Goal: Navigation & Orientation: Find specific page/section

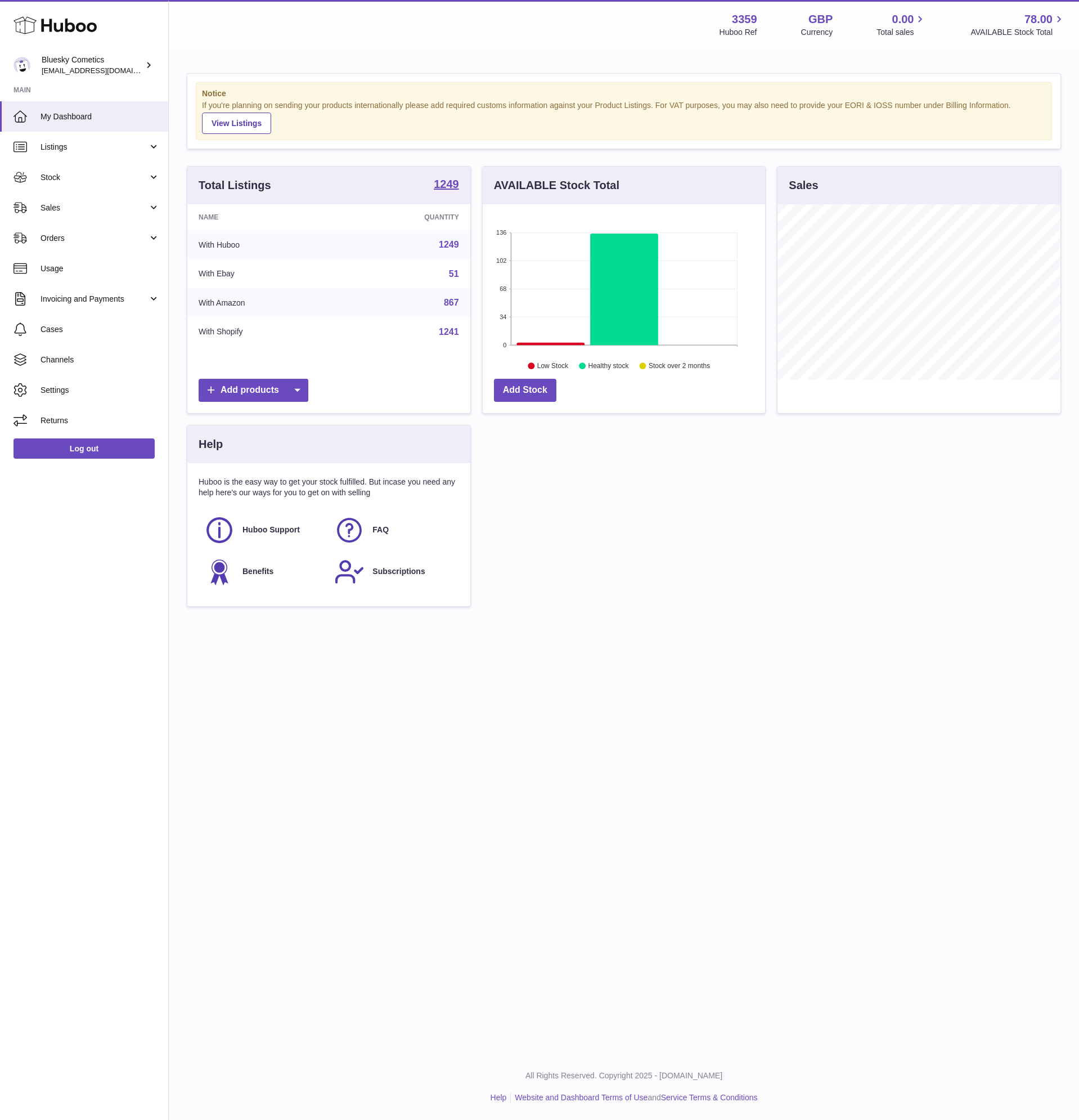
scroll to position [176, 282]
click at [75, 198] on link "Sales" at bounding box center [84, 208] width 169 height 31
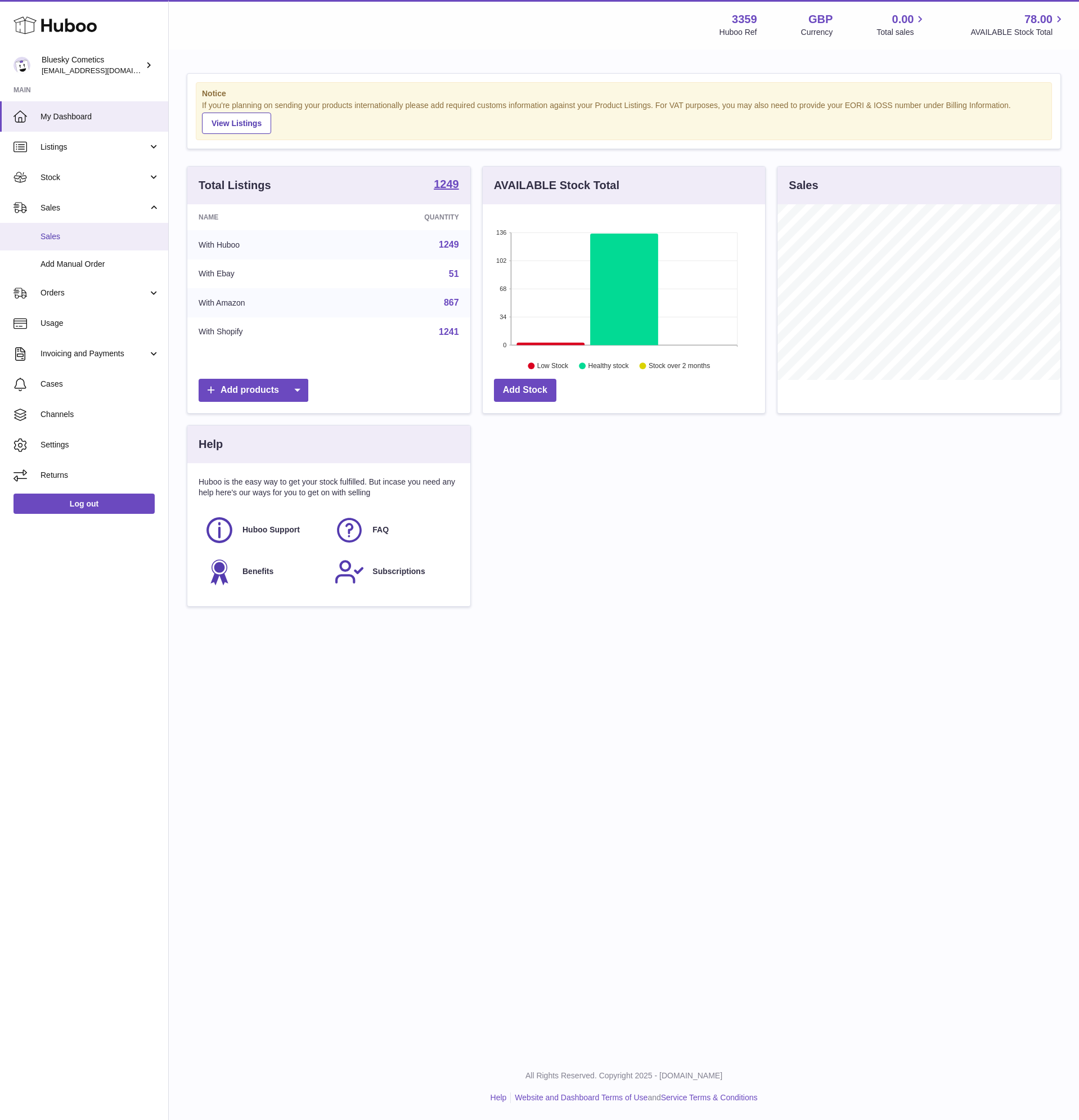
click at [90, 241] on span "Sales" at bounding box center [101, 236] width 120 height 11
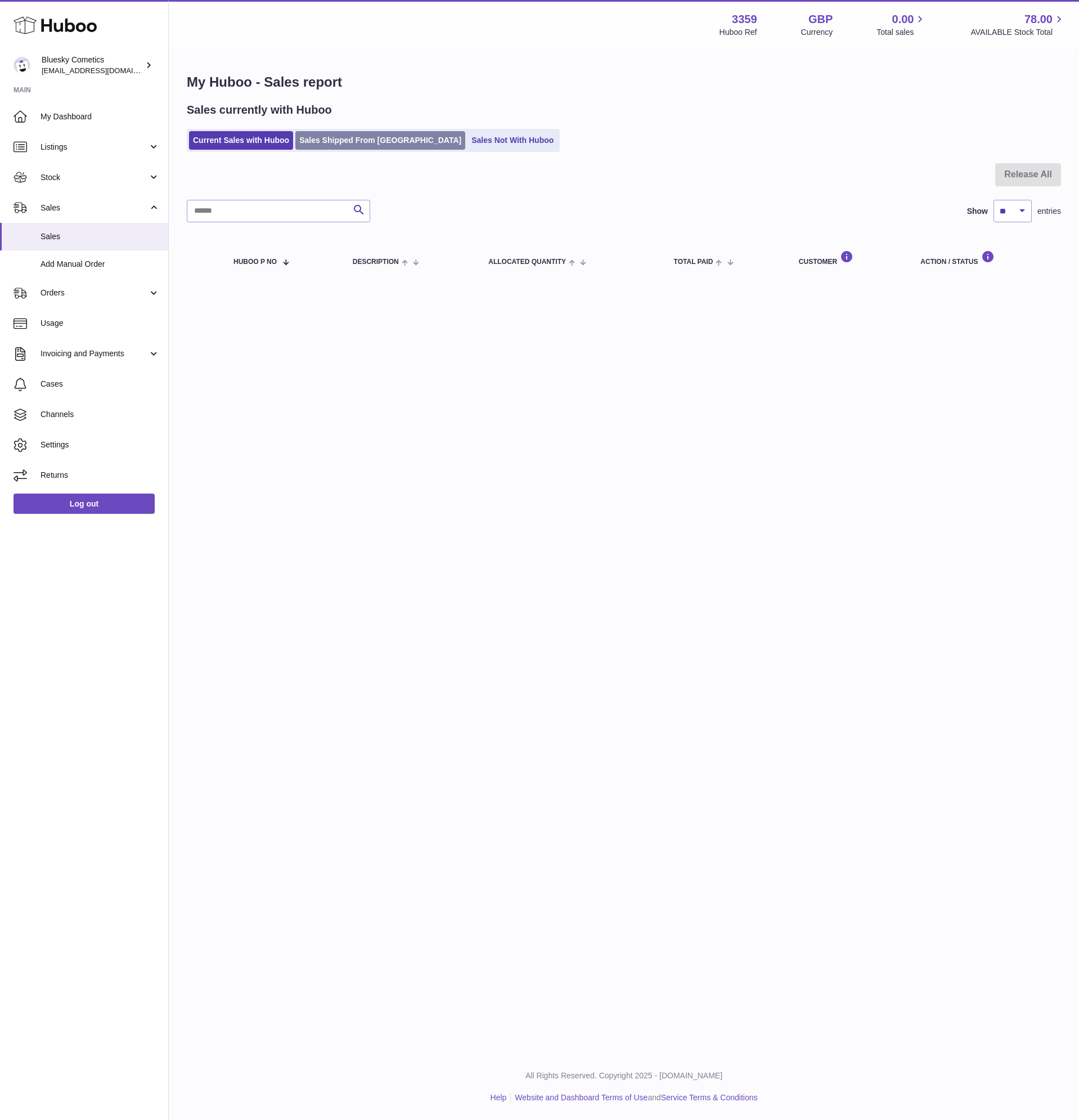
click at [351, 139] on link "Sales Shipped From [GEOGRAPHIC_DATA]" at bounding box center [380, 140] width 170 height 18
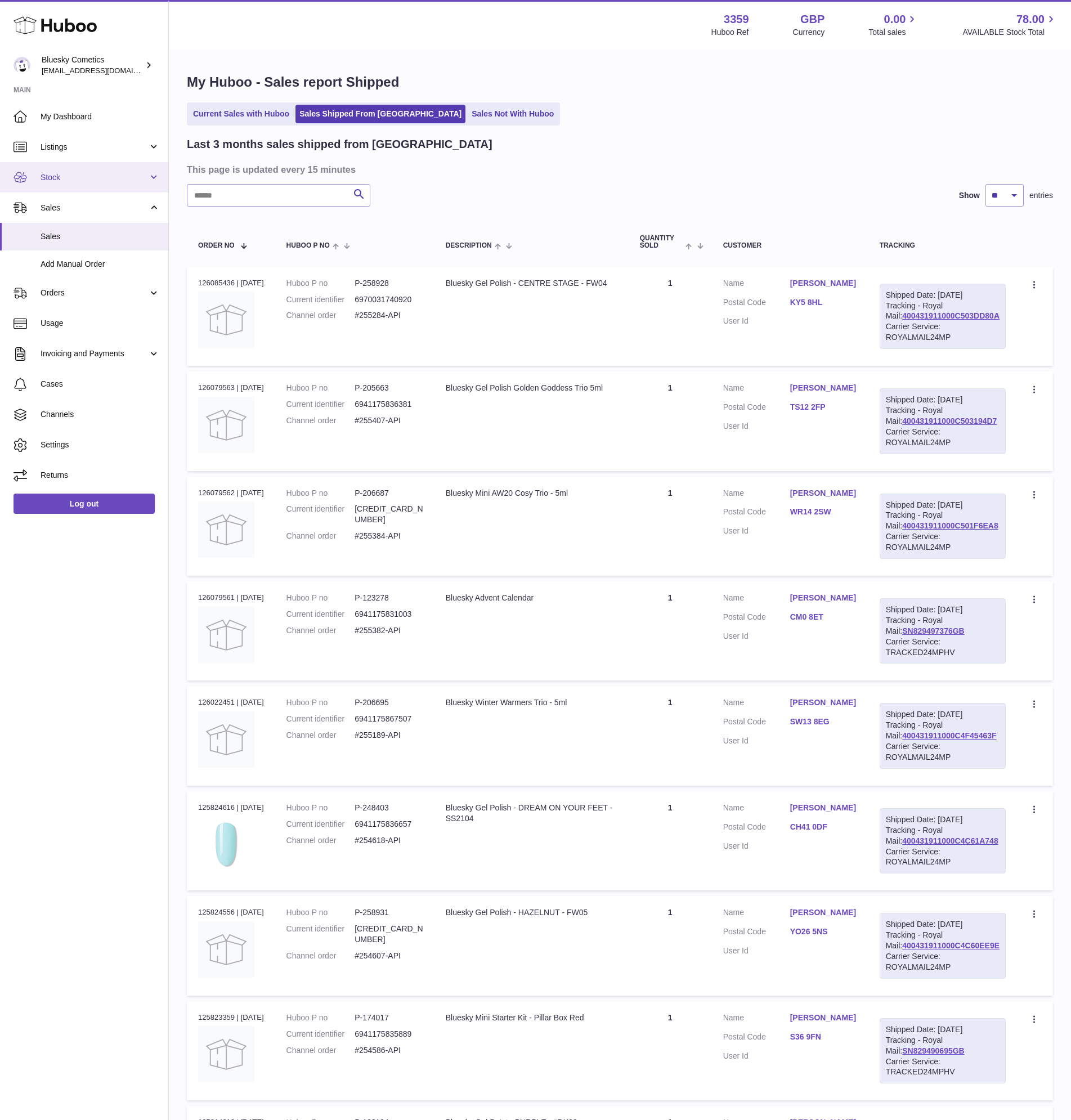
click at [77, 173] on span "Stock" at bounding box center [94, 177] width 107 height 11
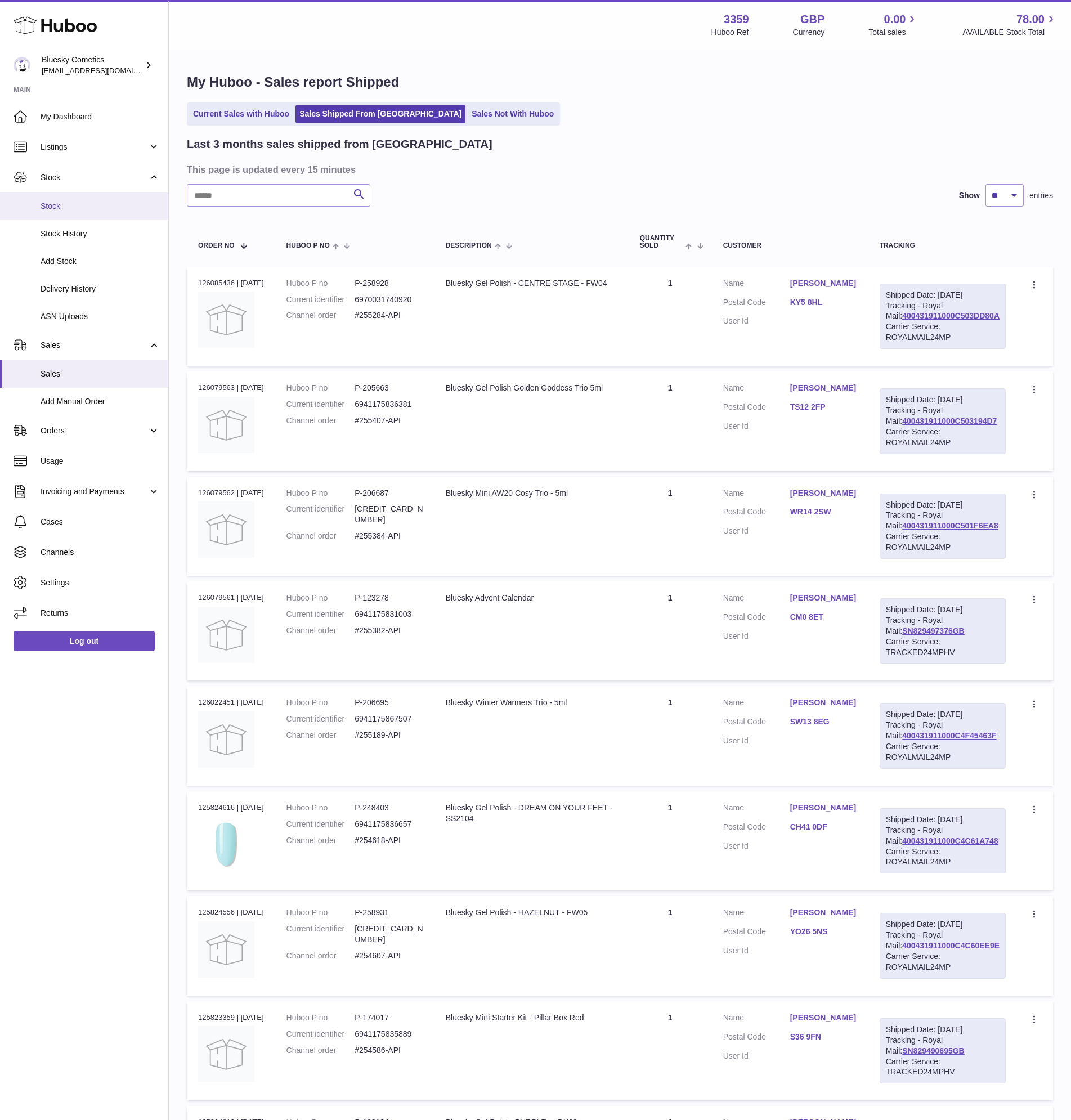
click at [77, 206] on span "Stock" at bounding box center [101, 206] width 120 height 11
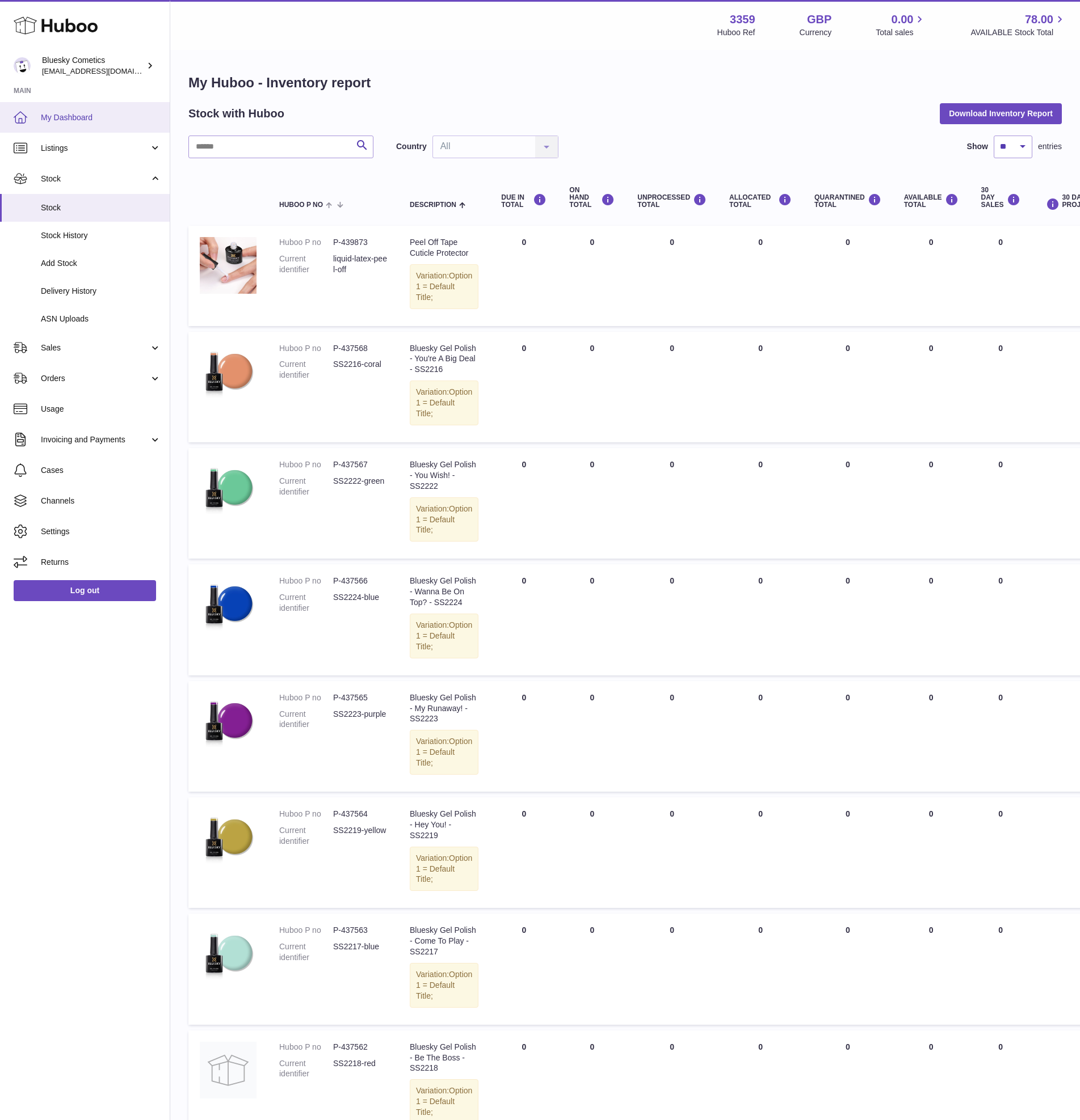
click at [76, 121] on span "My Dashboard" at bounding box center [102, 118] width 121 height 11
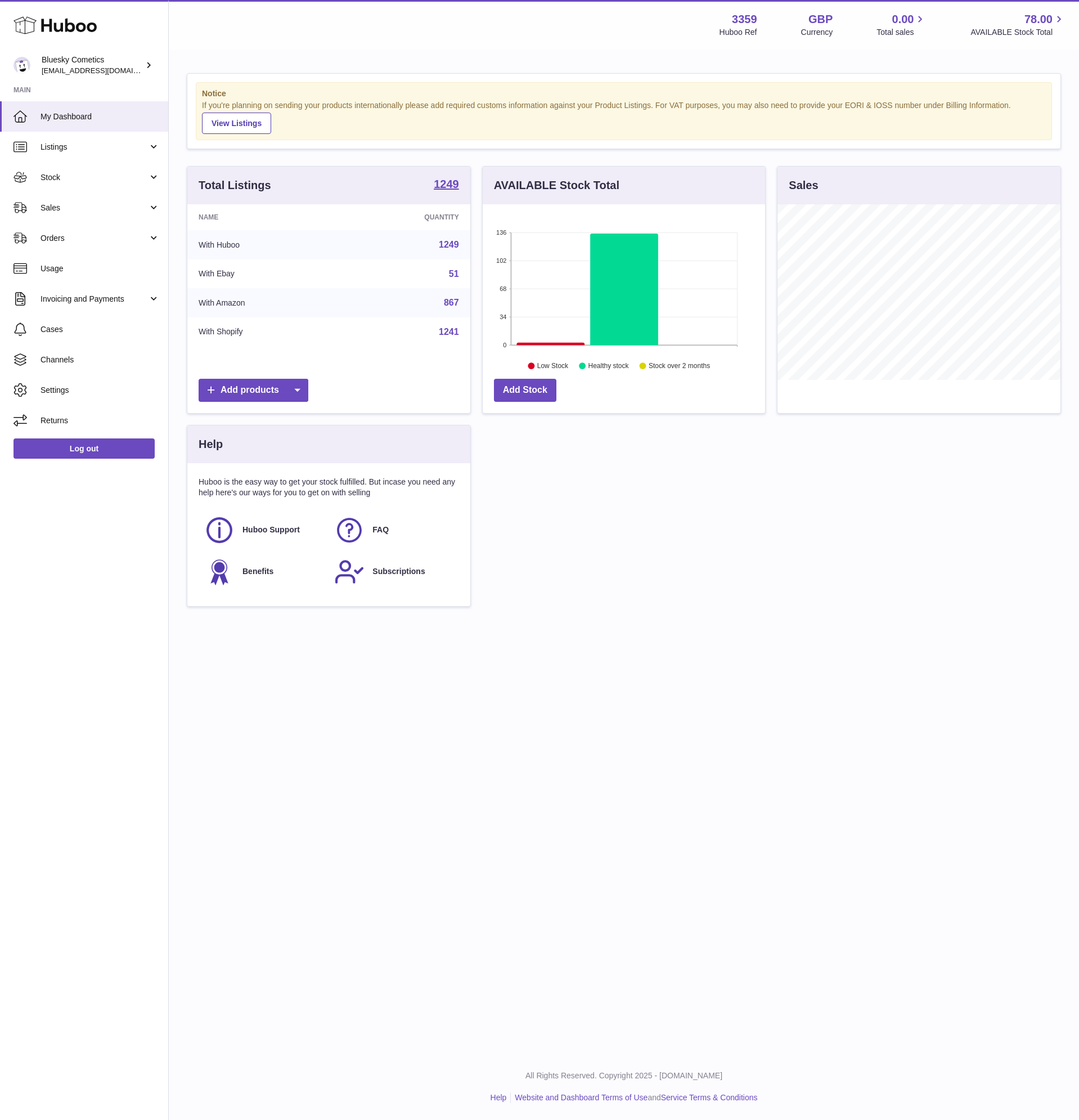
scroll to position [176, 282]
